Goal: Navigation & Orientation: Find specific page/section

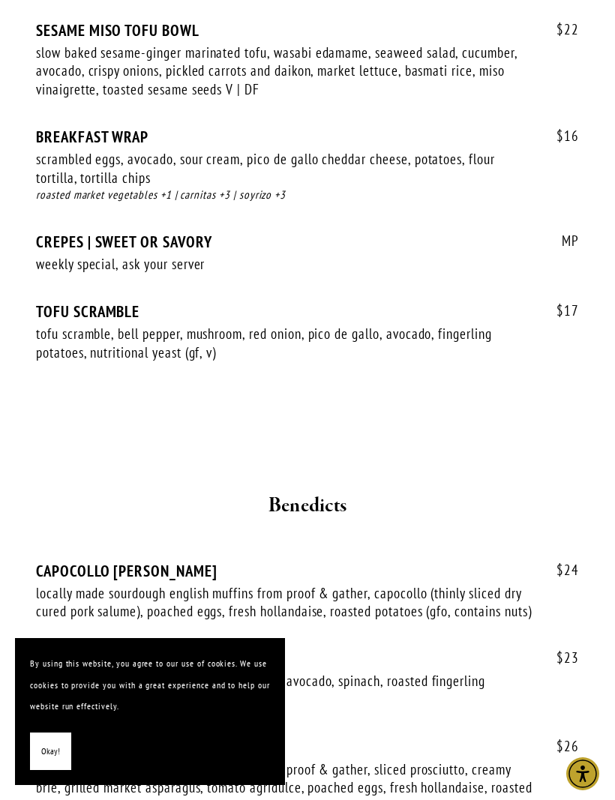
scroll to position [2013, 0]
